Goal: Navigation & Orientation: Go to known website

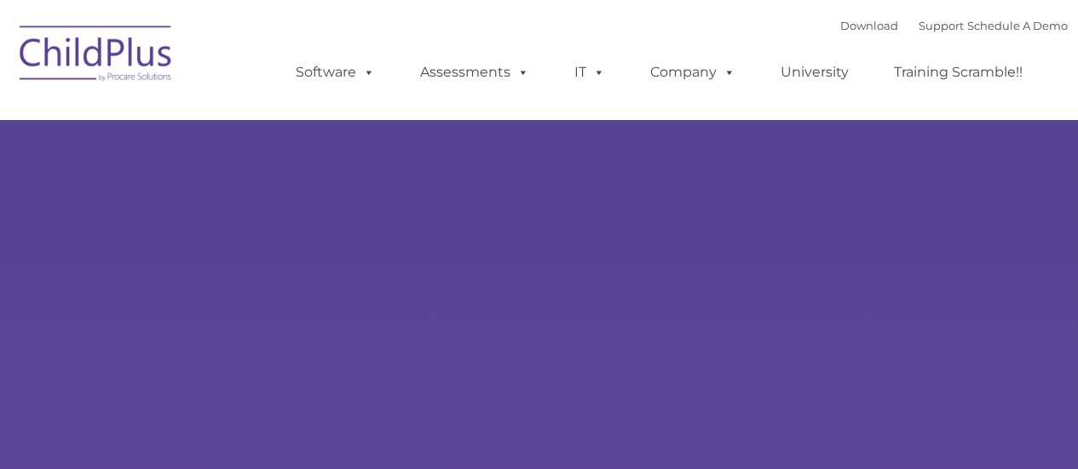
select select "MEDIUM"
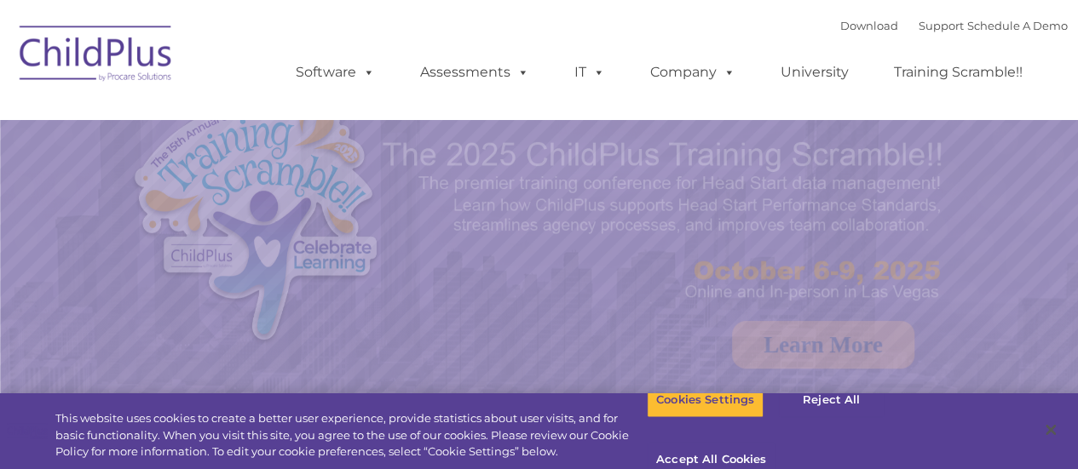
select select "MEDIUM"
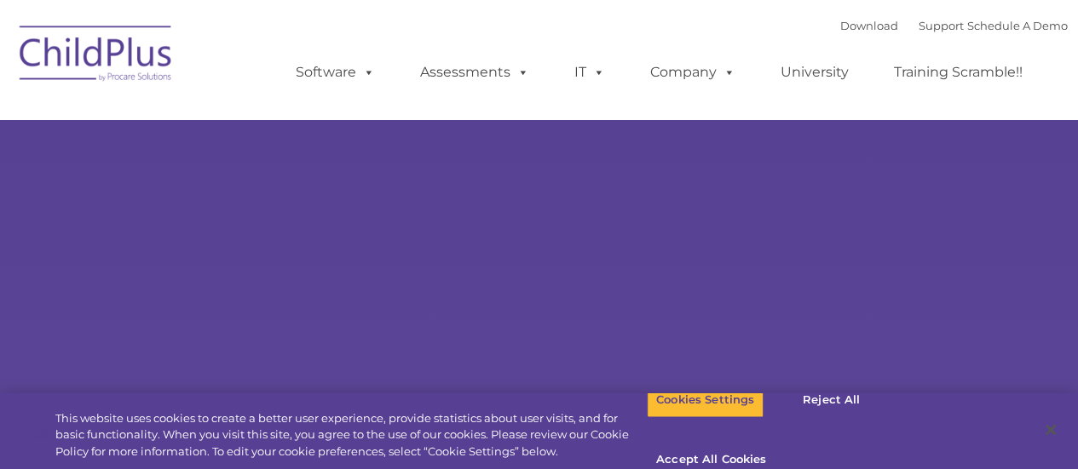
type input ""
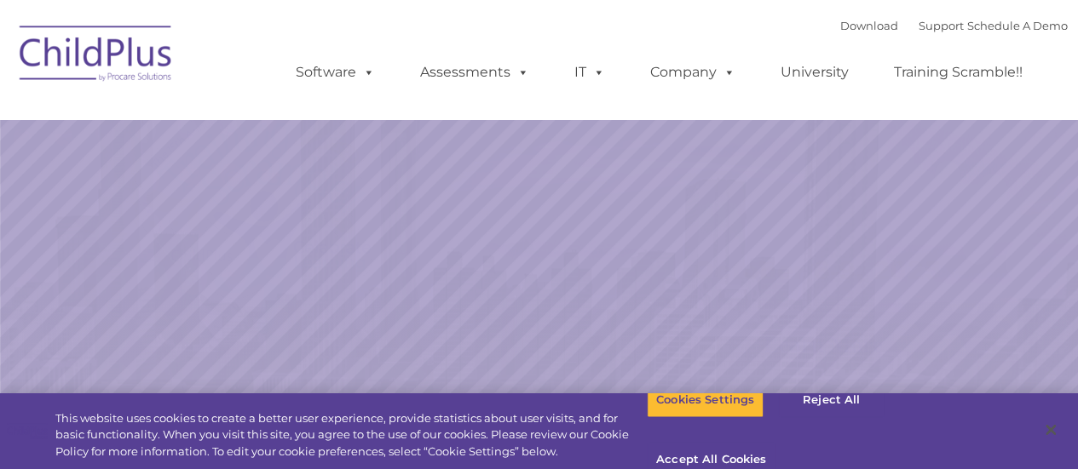
select select "MEDIUM"
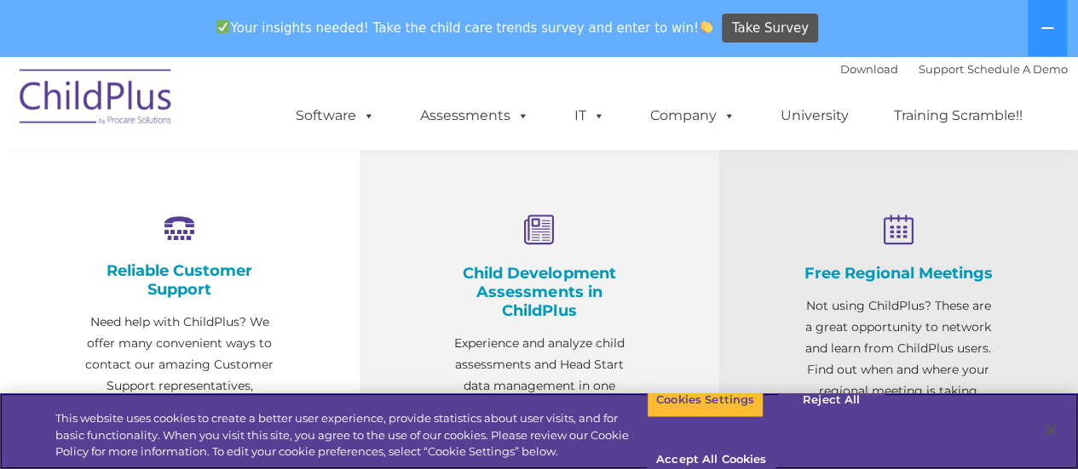
scroll to position [693, 0]
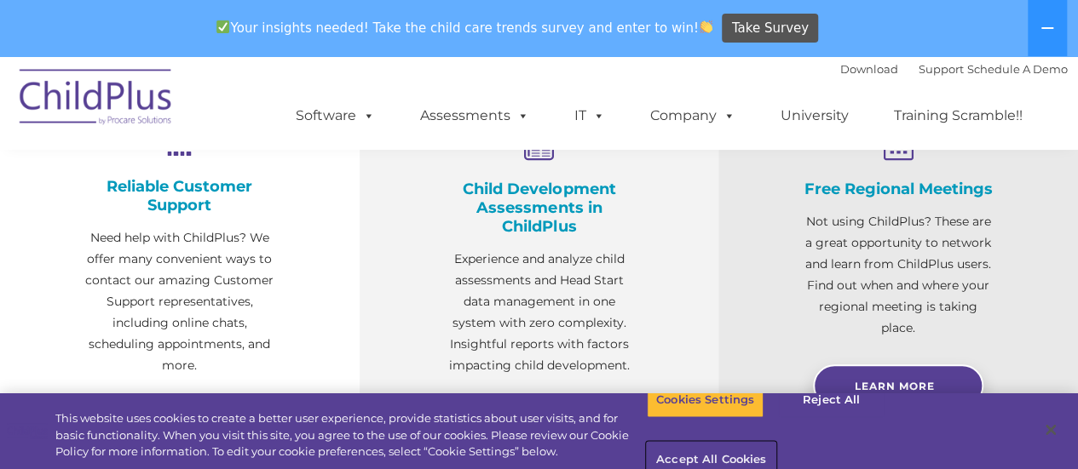
click at [775, 443] on button "Accept All Cookies" at bounding box center [711, 461] width 129 height 36
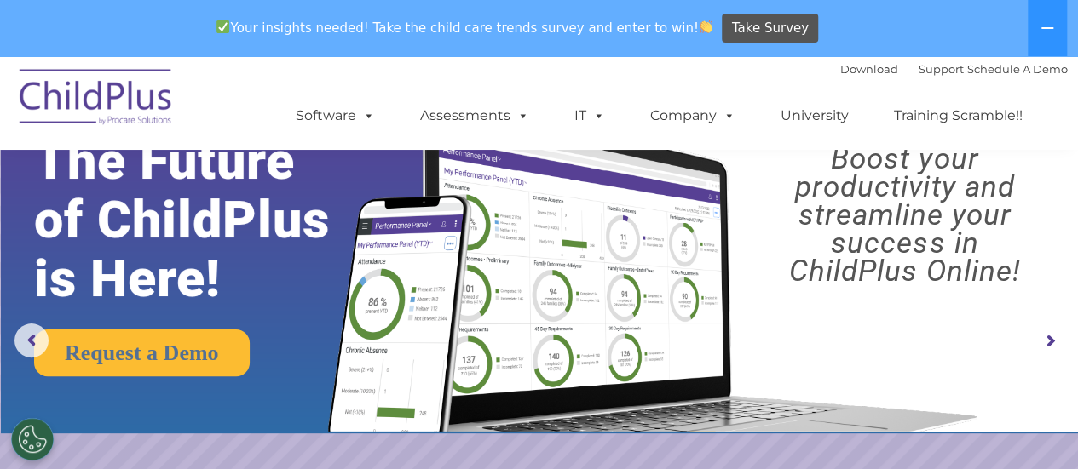
scroll to position [0, 0]
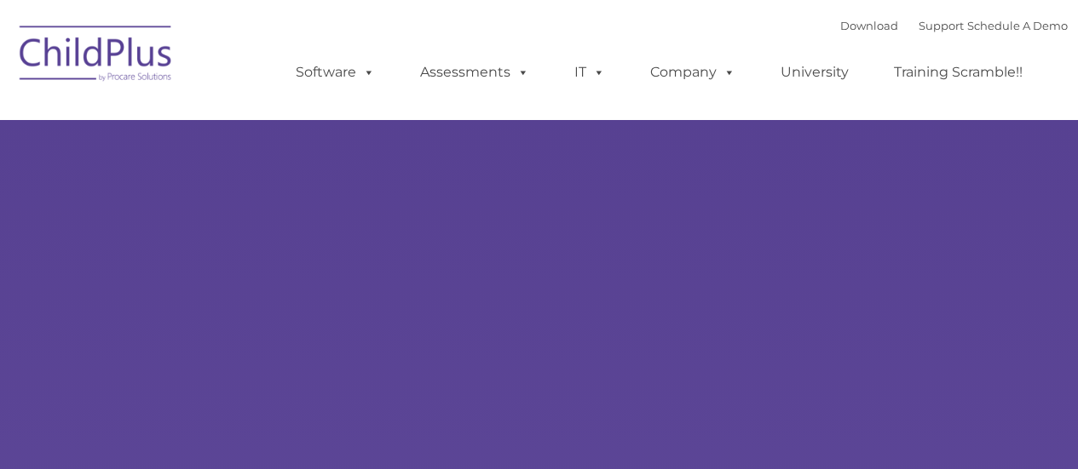
select select "MEDIUM"
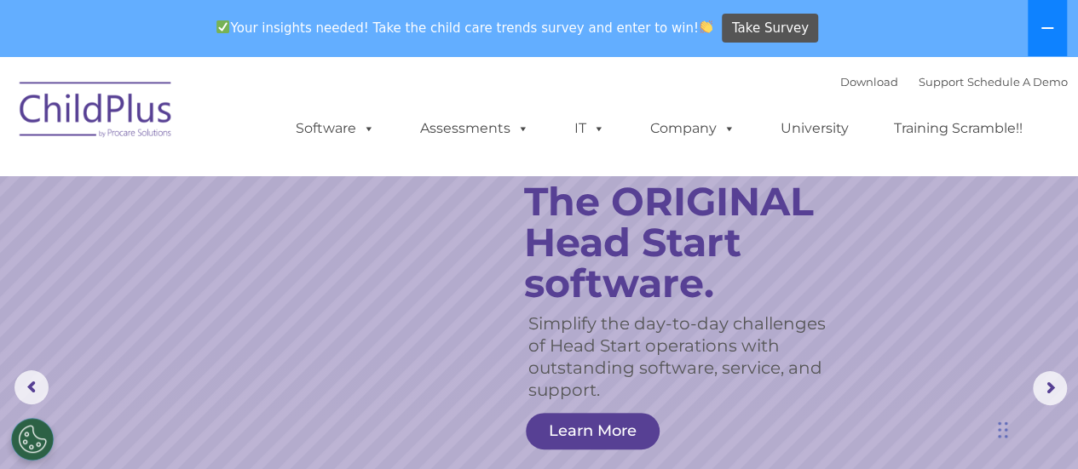
click at [1043, 25] on icon at bounding box center [1047, 28] width 14 height 14
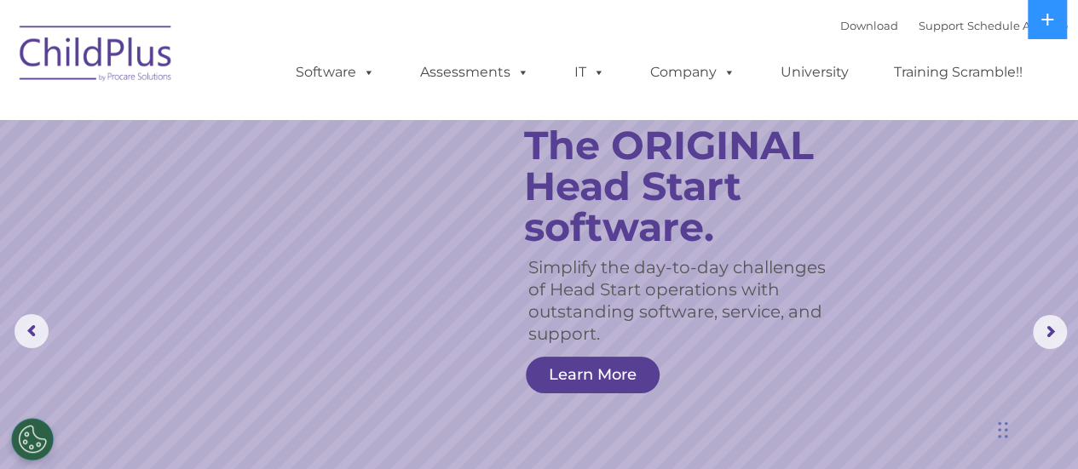
click at [78, 55] on img at bounding box center [96, 56] width 170 height 85
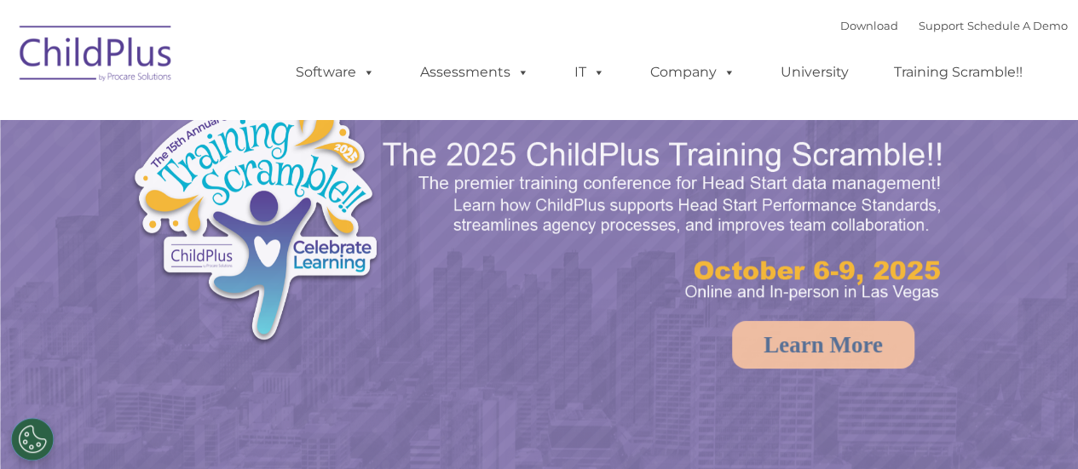
select select "MEDIUM"
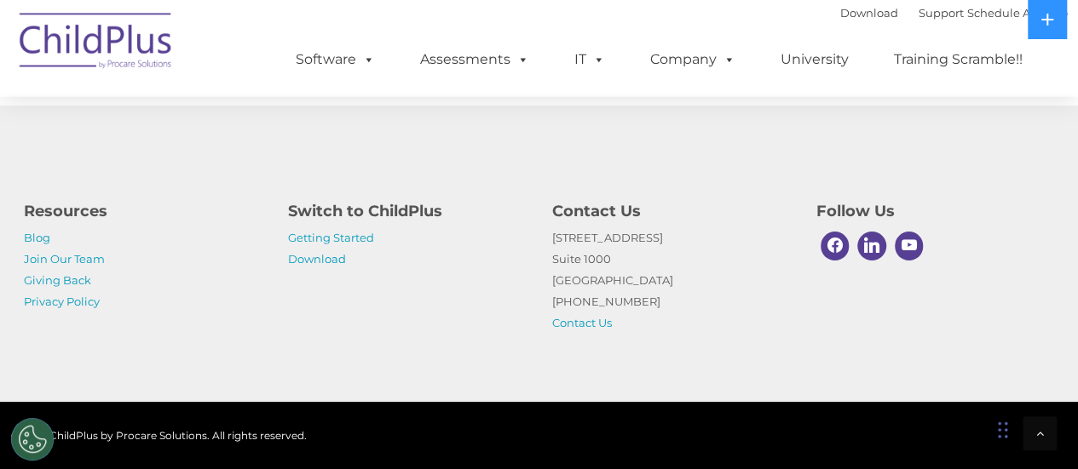
scroll to position [2089, 0]
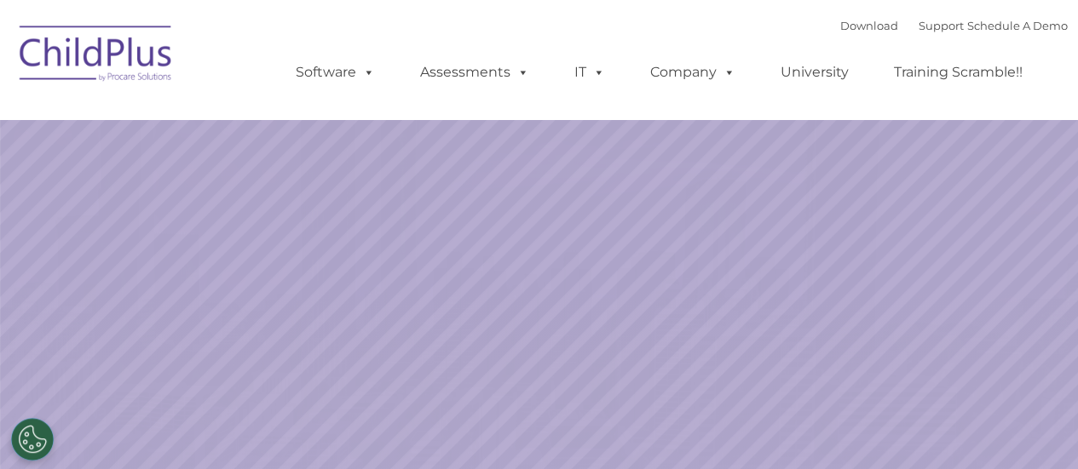
select select "MEDIUM"
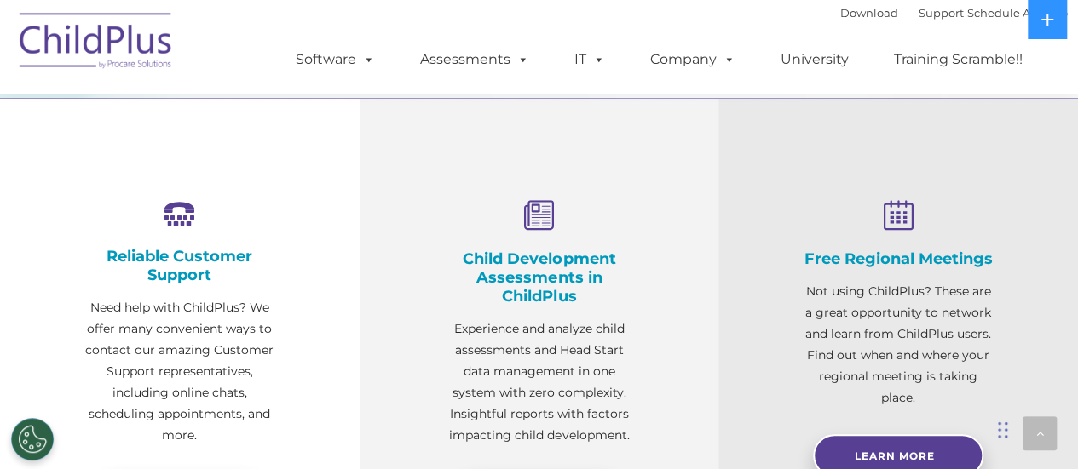
scroll to position [570, 0]
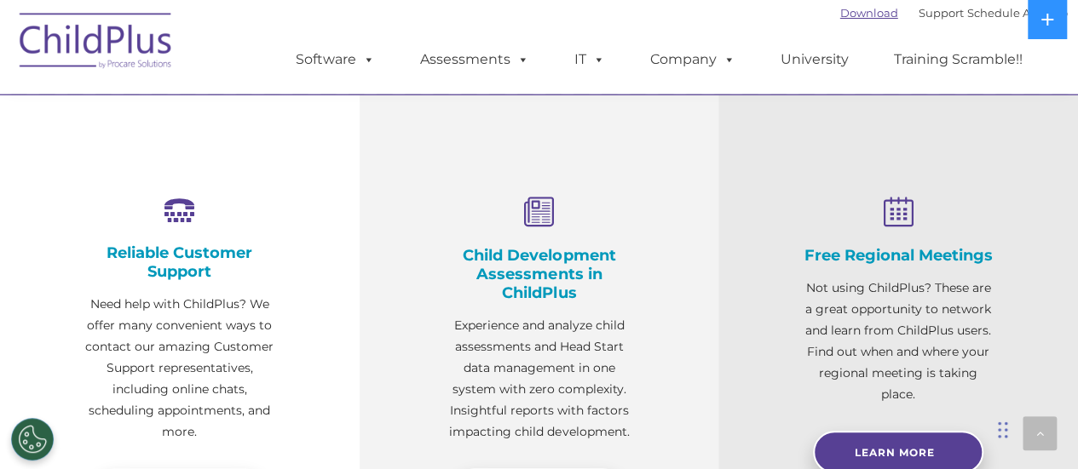
click at [840, 14] on link "Download" at bounding box center [869, 13] width 58 height 14
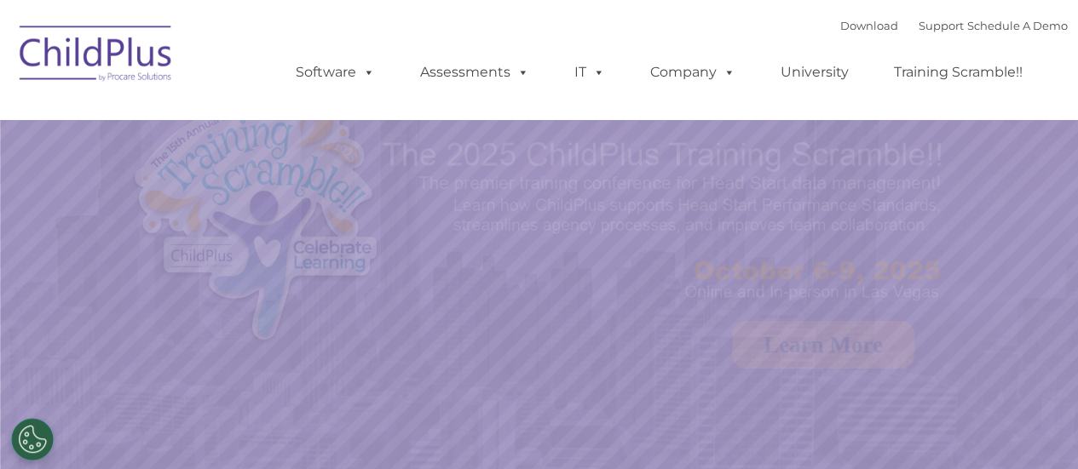
select select "MEDIUM"
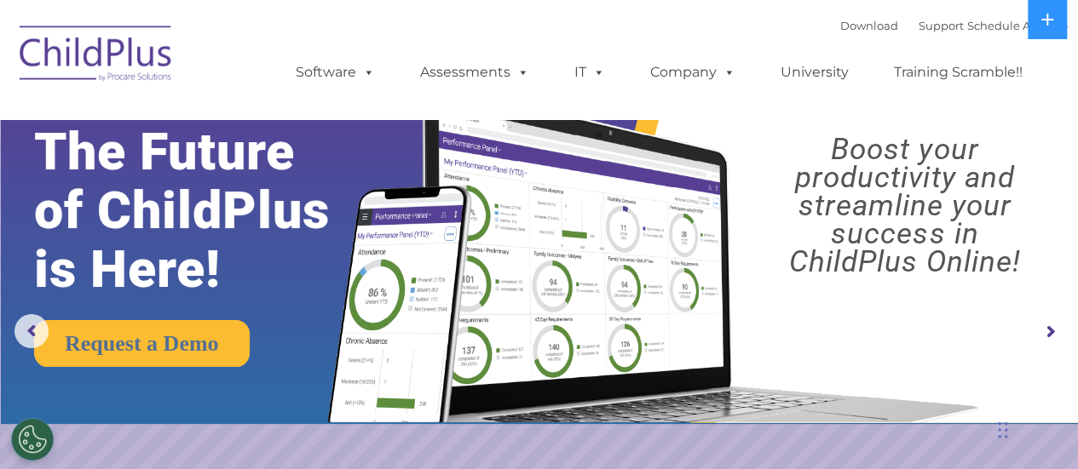
click at [1030, 162] on rs-layer "Boost your productivity and streamline your success in ChildPlus Online!" at bounding box center [904, 205] width 319 height 141
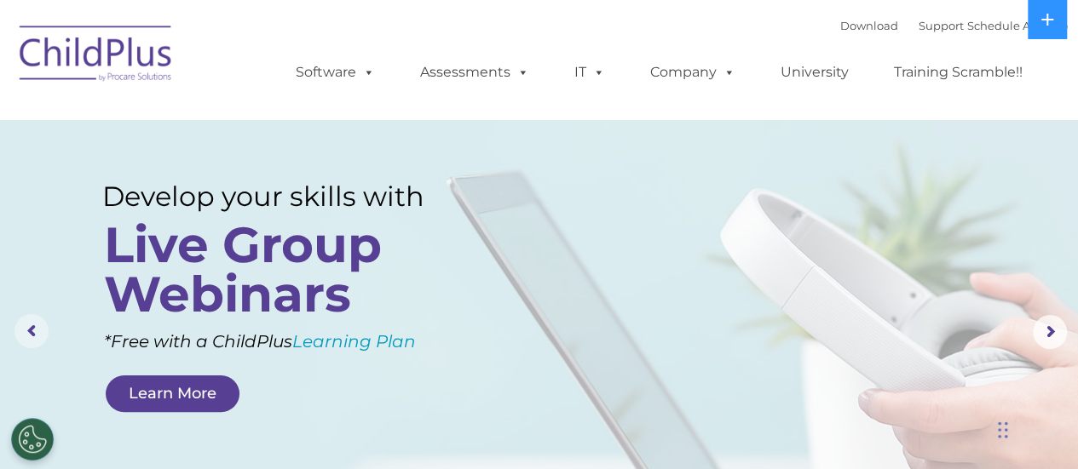
click at [36, 328] on rs-arrow at bounding box center [31, 331] width 34 height 34
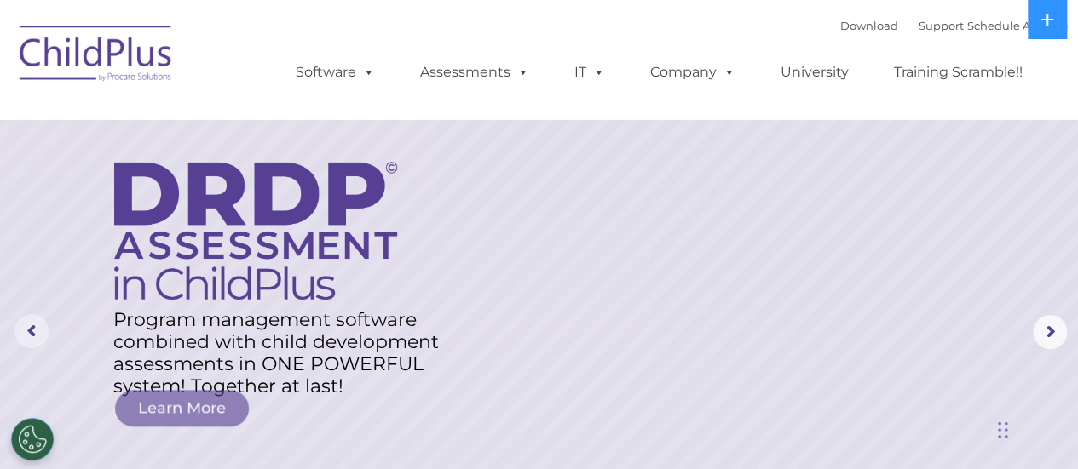
click at [34, 328] on rs-arrow at bounding box center [31, 331] width 34 height 34
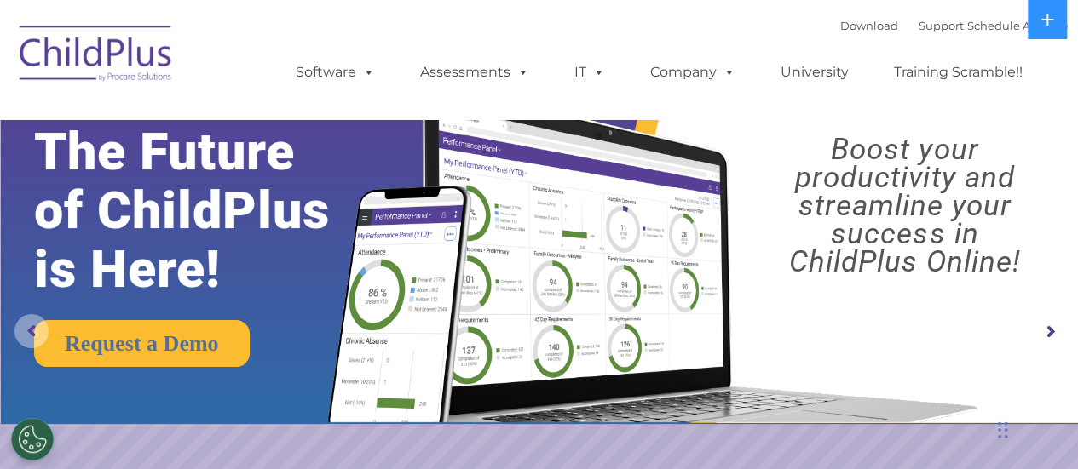
click at [29, 326] on rs-arrow at bounding box center [31, 331] width 34 height 34
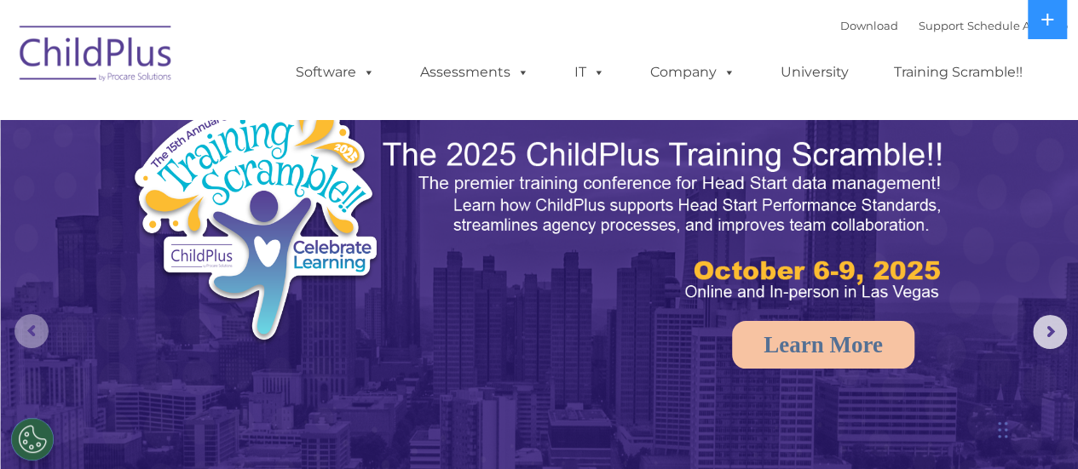
click at [33, 333] on rs-arrow at bounding box center [31, 331] width 34 height 34
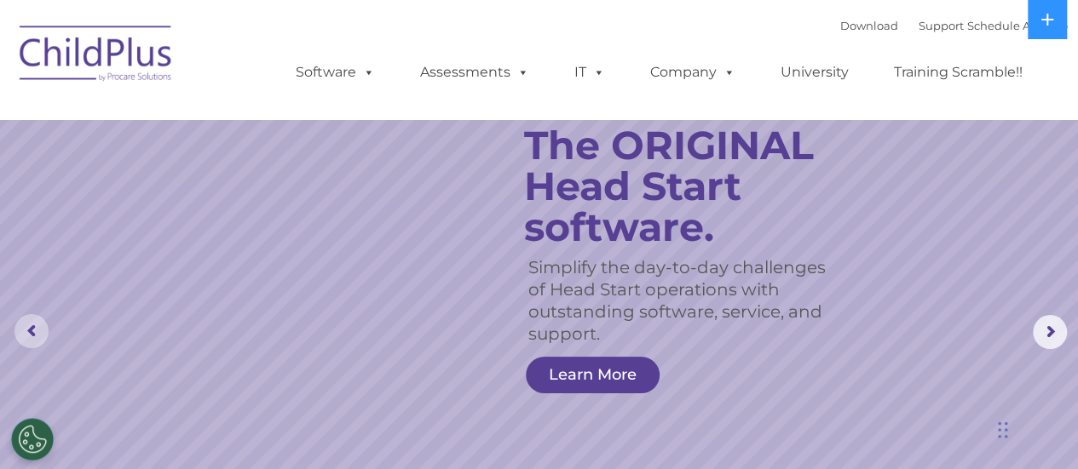
click at [33, 333] on rs-arrow at bounding box center [31, 331] width 34 height 34
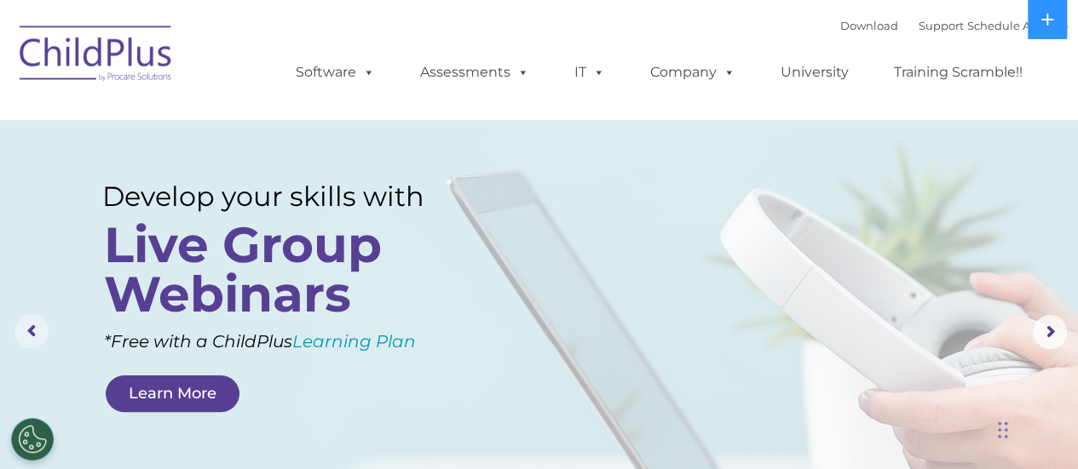
click at [32, 331] on rs-arrow at bounding box center [31, 331] width 34 height 34
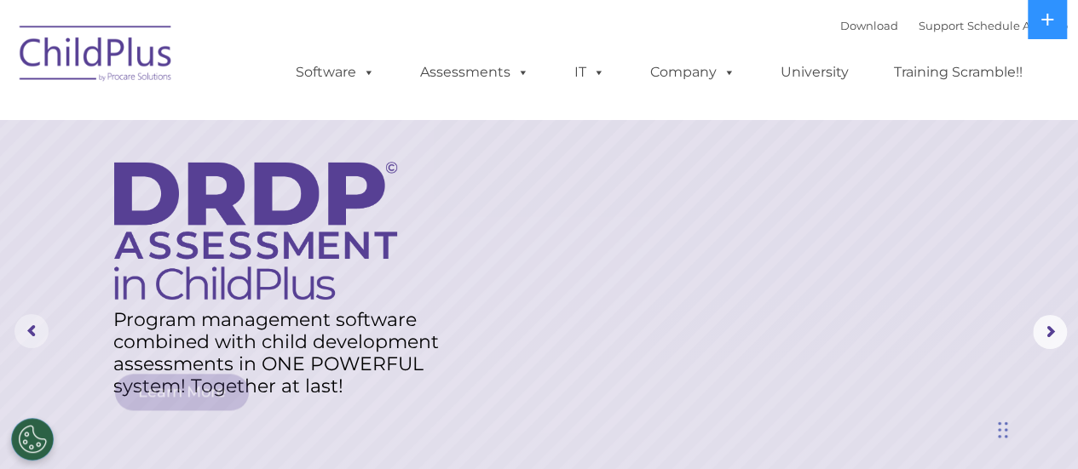
click at [32, 331] on rs-arrow at bounding box center [31, 331] width 34 height 34
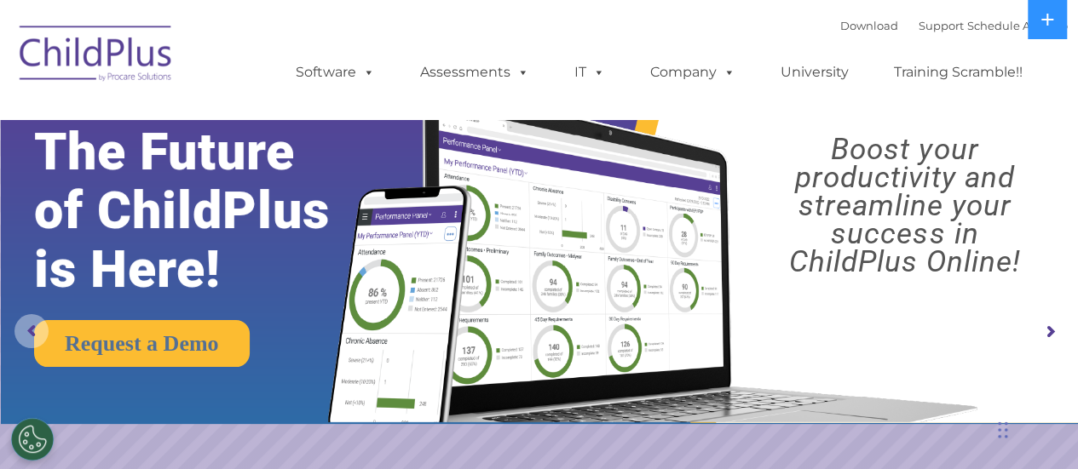
click at [32, 331] on rs-arrow at bounding box center [31, 331] width 34 height 34
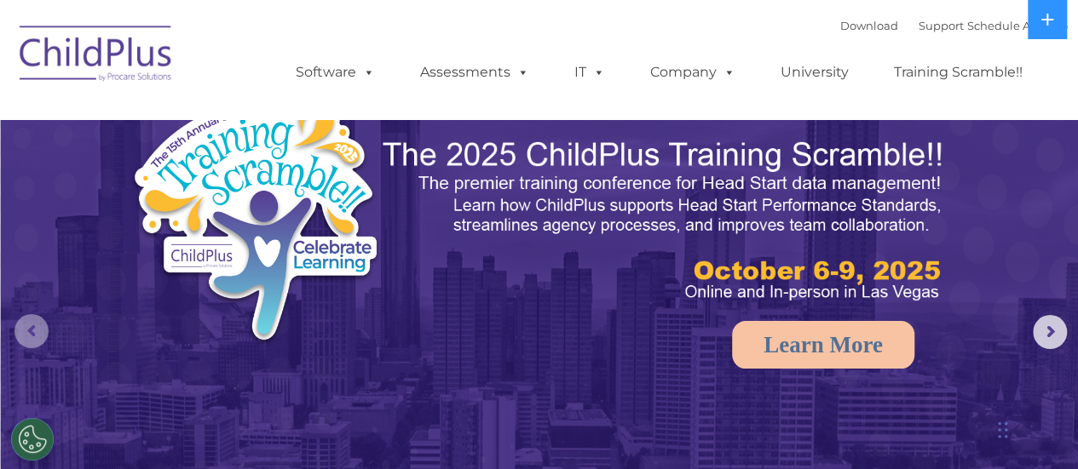
click at [32, 331] on rs-arrow at bounding box center [31, 331] width 34 height 34
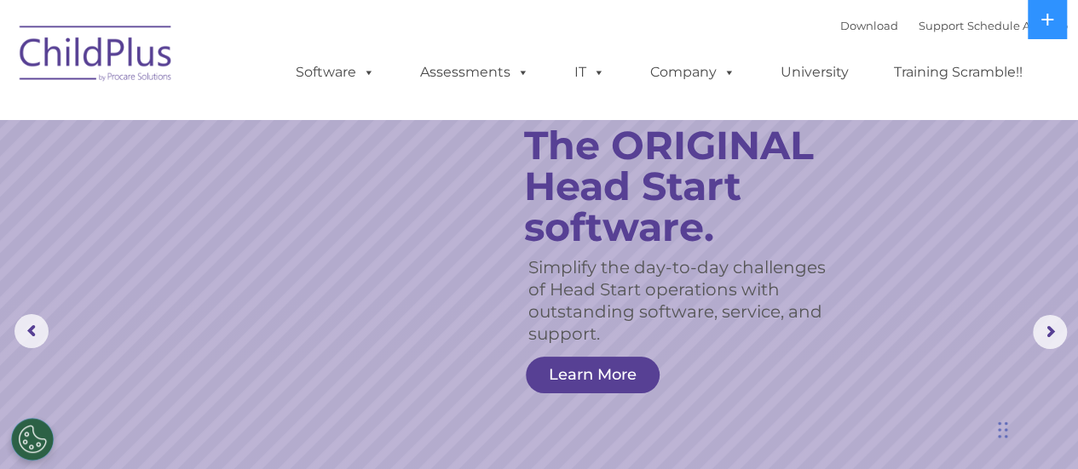
drag, startPoint x: 113, startPoint y: 47, endPoint x: 453, endPoint y: 8, distance: 342.2
click at [453, 8] on nav "Download Support | Schedule A Demo  MENU MENU Software ChildPlus: The original…" at bounding box center [539, 59] width 1078 height 119
click at [1044, 13] on icon at bounding box center [1047, 20] width 14 height 14
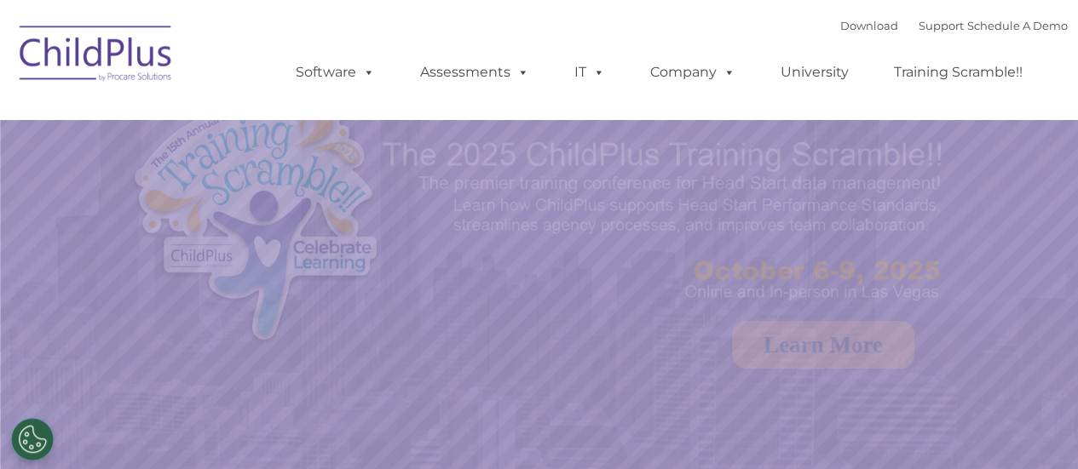
select select "MEDIUM"
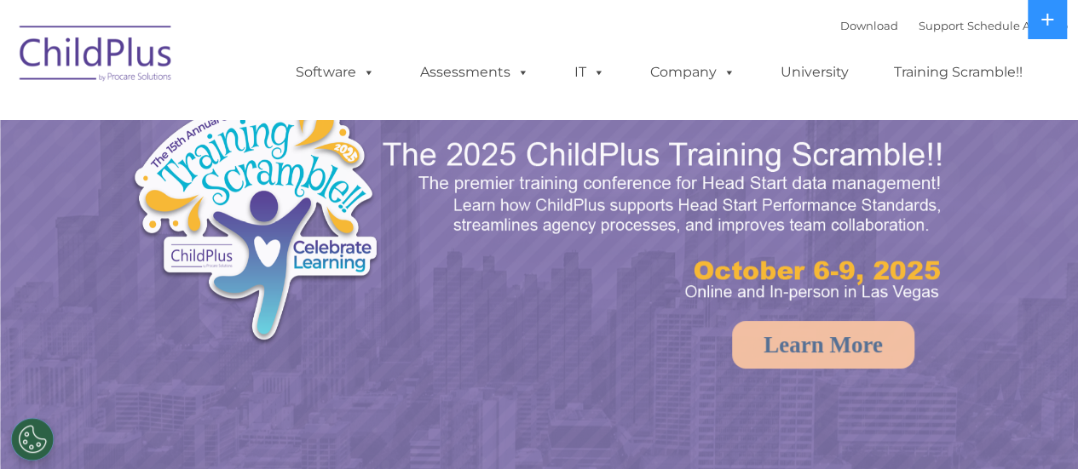
select select "MEDIUM"
